Goal: Find specific fact: Find specific fact

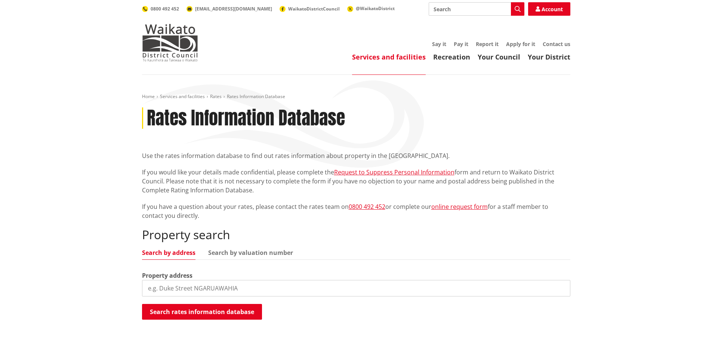
click at [207, 290] on input "search" at bounding box center [356, 288] width 428 height 16
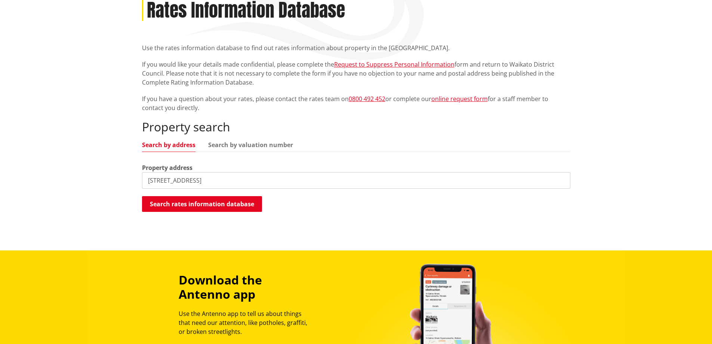
scroll to position [112, 0]
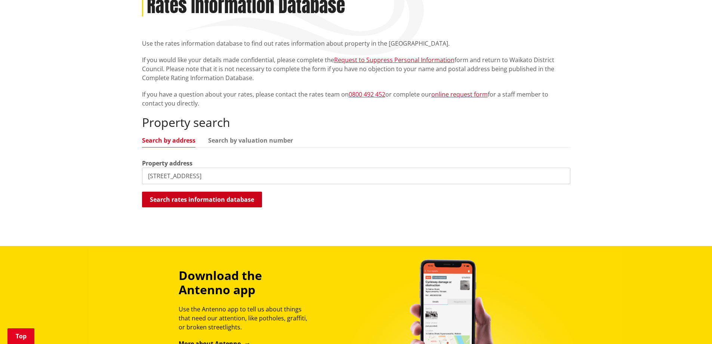
click at [213, 201] on button "Search rates information database" at bounding box center [202, 199] width 120 height 16
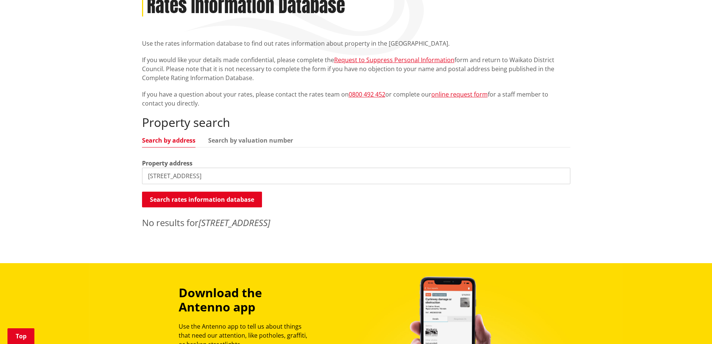
click at [157, 175] on input "33 store road, whatawhata" at bounding box center [356, 176] width 428 height 16
click at [198, 196] on button "Search rates information database" at bounding box center [202, 199] width 120 height 16
click at [218, 173] on input "store road, whatawhata" at bounding box center [356, 176] width 428 height 16
type input "store road"
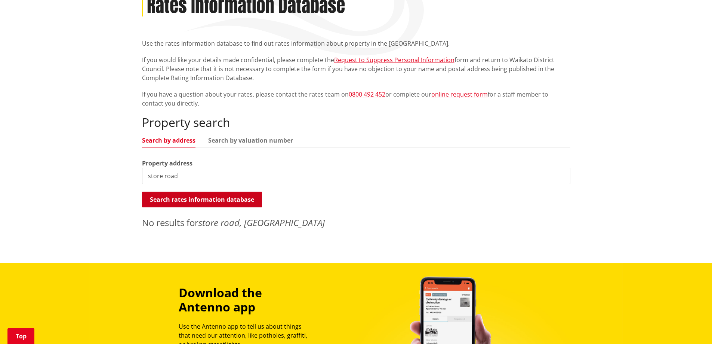
click at [185, 197] on button "Search rates information database" at bounding box center [202, 199] width 120 height 16
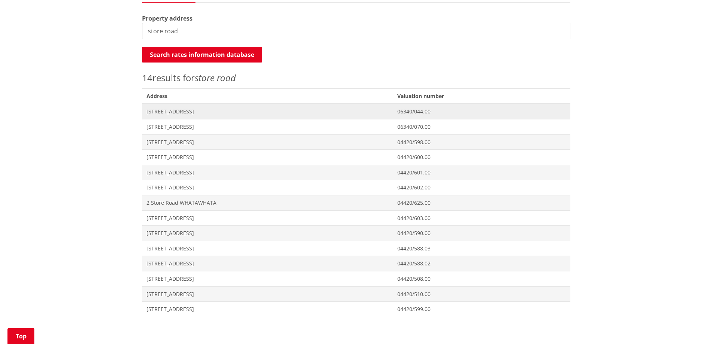
scroll to position [262, 0]
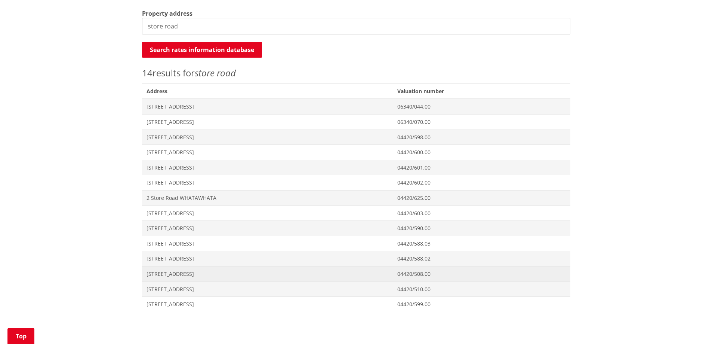
click at [187, 273] on span "[STREET_ADDRESS]" at bounding box center [268, 273] width 242 height 7
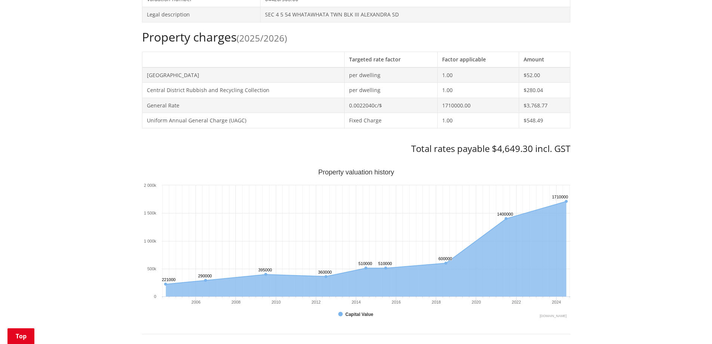
scroll to position [299, 0]
